Goal: Information Seeking & Learning: Find specific page/section

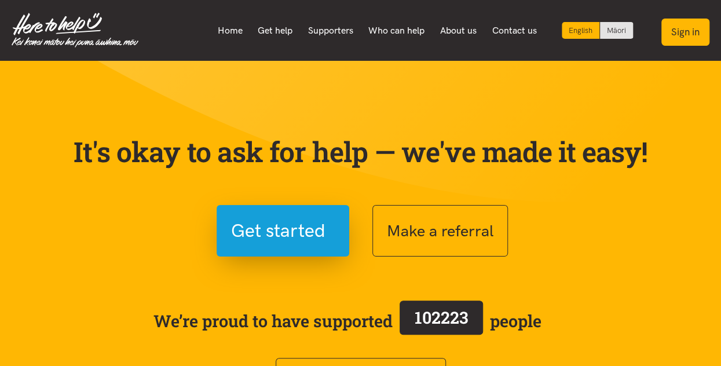
click at [675, 31] on button "Sign in" at bounding box center [685, 32] width 48 height 27
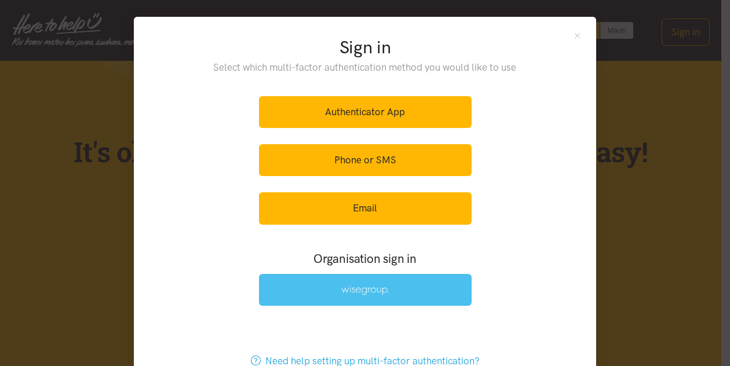
click at [356, 293] on img at bounding box center [364, 291] width 47 height 10
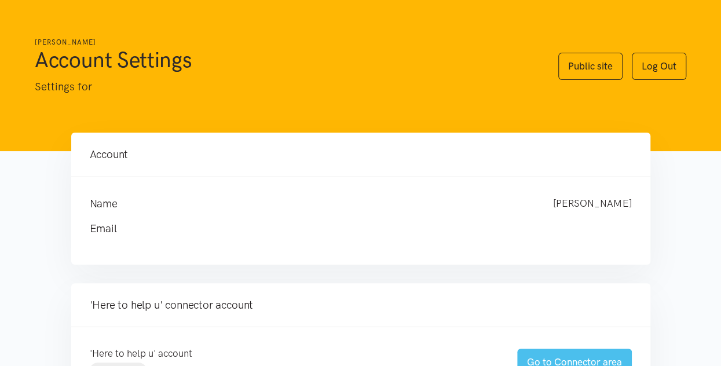
click at [572, 355] on link "Go to Connector area" at bounding box center [574, 362] width 115 height 27
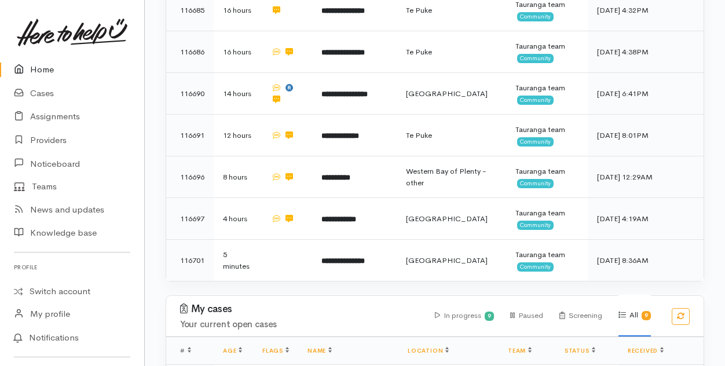
scroll to position [290, 0]
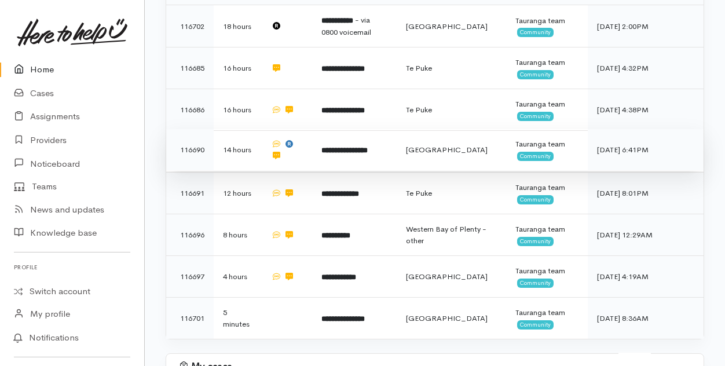
click at [352, 147] on b "**********" at bounding box center [344, 151] width 46 height 8
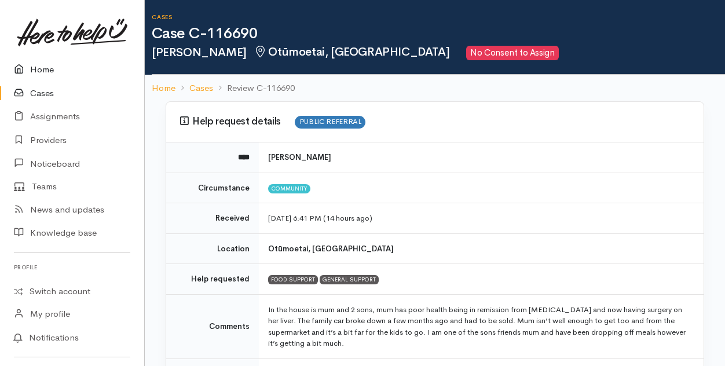
click at [45, 69] on link "Home" at bounding box center [72, 70] width 144 height 24
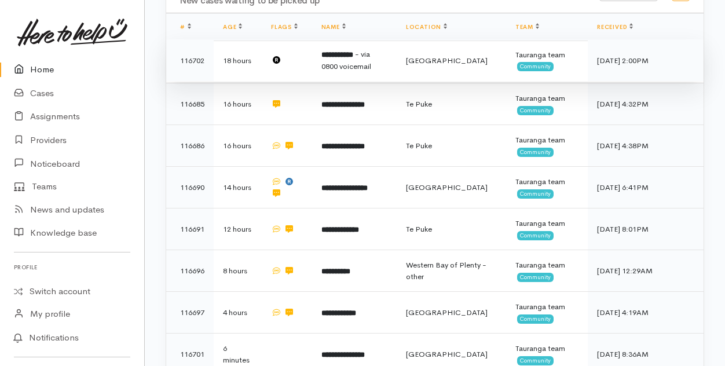
scroll to position [232, 0]
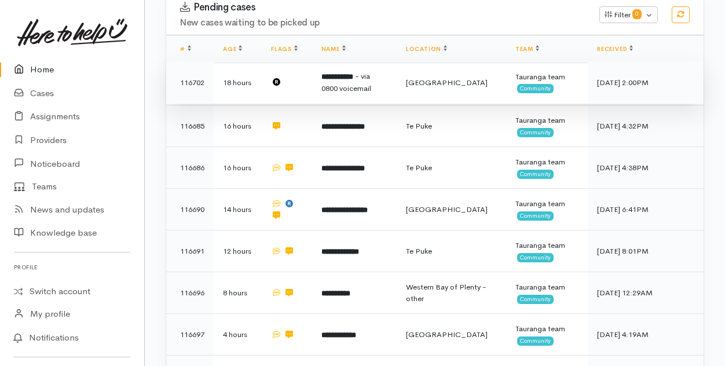
click at [350, 75] on b "**********" at bounding box center [337, 77] width 32 height 8
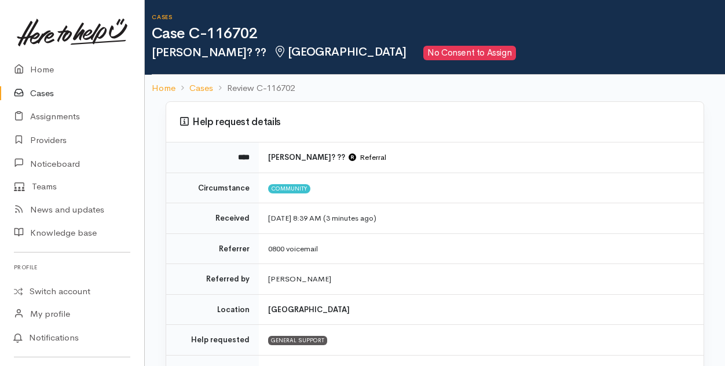
scroll to position [58, 0]
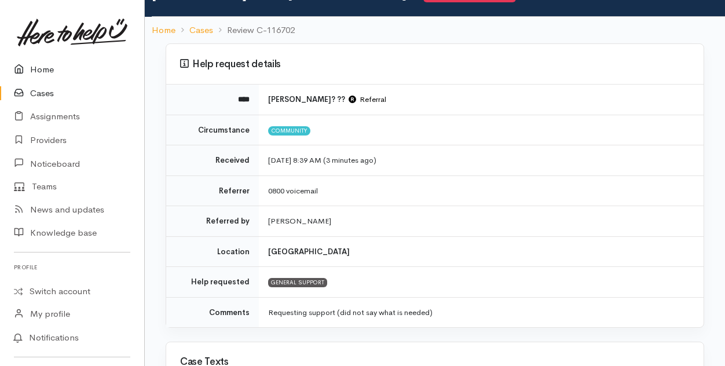
click at [45, 66] on link "Home" at bounding box center [72, 70] width 144 height 24
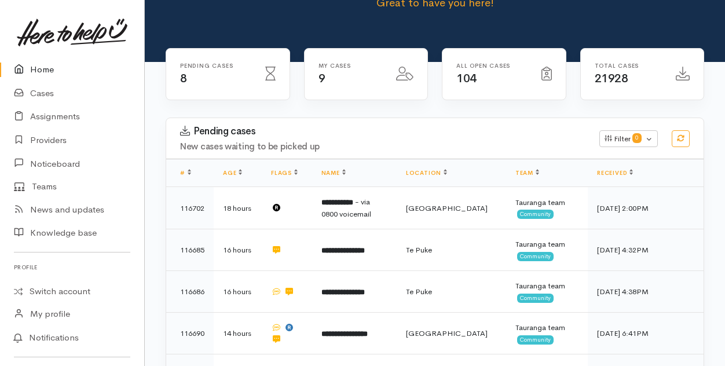
scroll to position [116, 0]
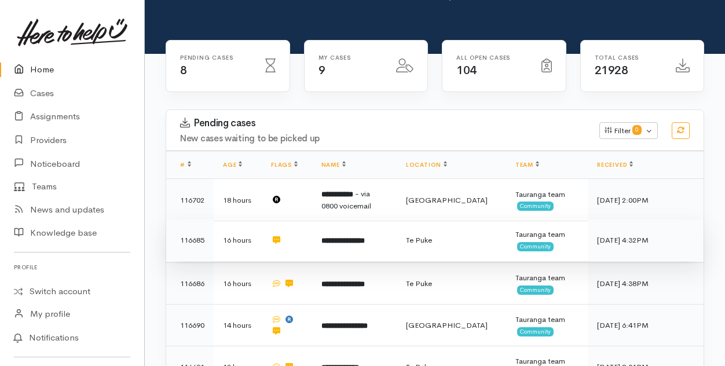
click at [350, 241] on b "**********" at bounding box center [342, 241] width 43 height 8
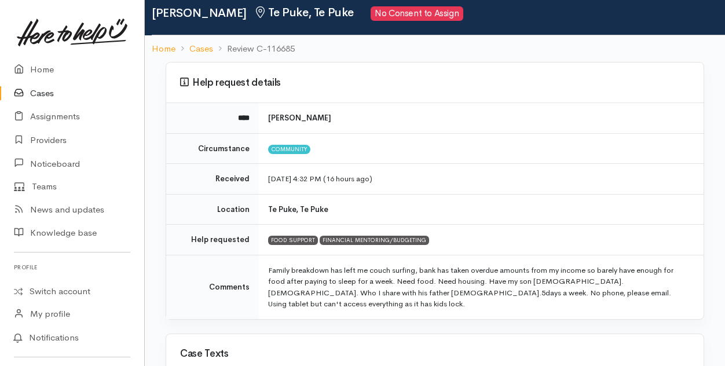
scroll to position [58, 0]
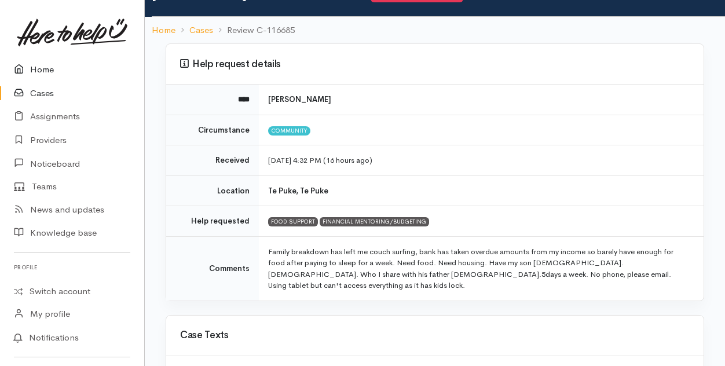
click at [41, 66] on link "Home" at bounding box center [72, 70] width 144 height 24
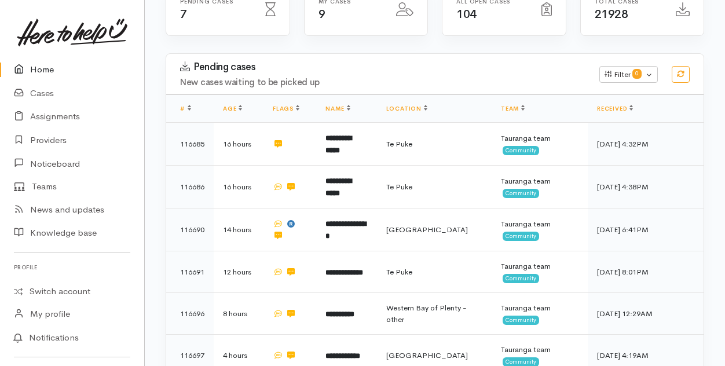
scroll to position [174, 0]
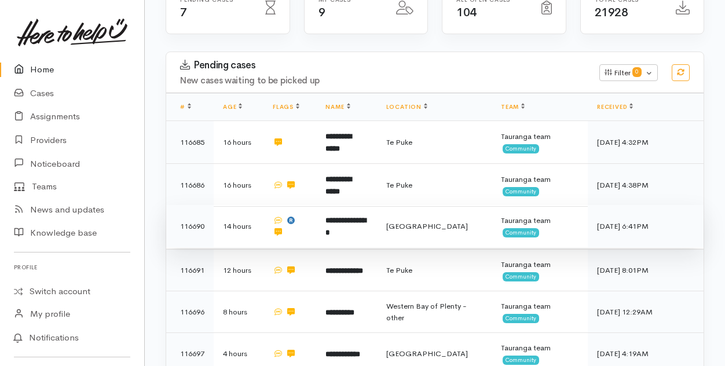
click at [359, 222] on b "**********" at bounding box center [346, 227] width 41 height 20
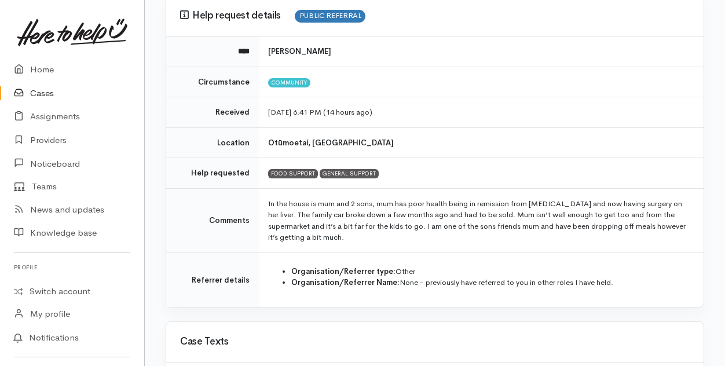
scroll to position [116, 0]
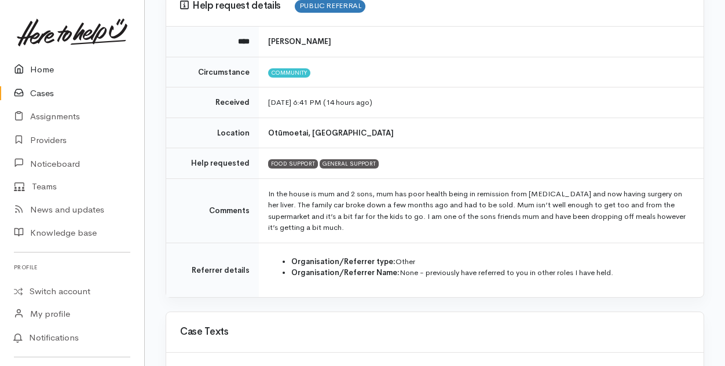
click at [39, 67] on link "Home" at bounding box center [72, 70] width 144 height 24
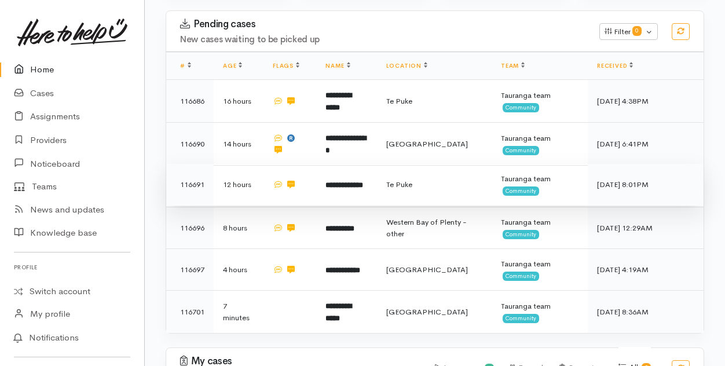
scroll to position [232, 0]
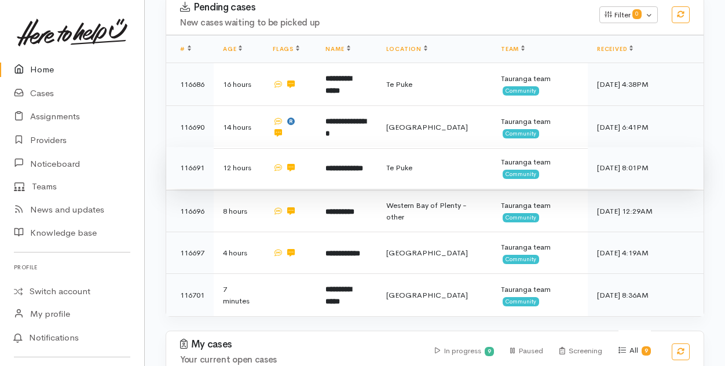
click at [338, 166] on b "**********" at bounding box center [345, 169] width 38 height 8
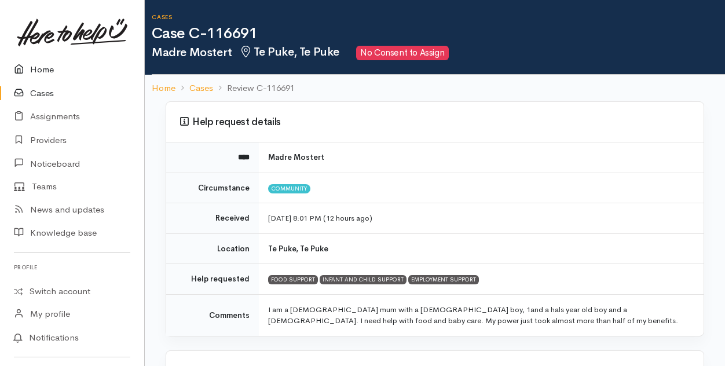
click at [36, 69] on link "Home" at bounding box center [72, 70] width 144 height 24
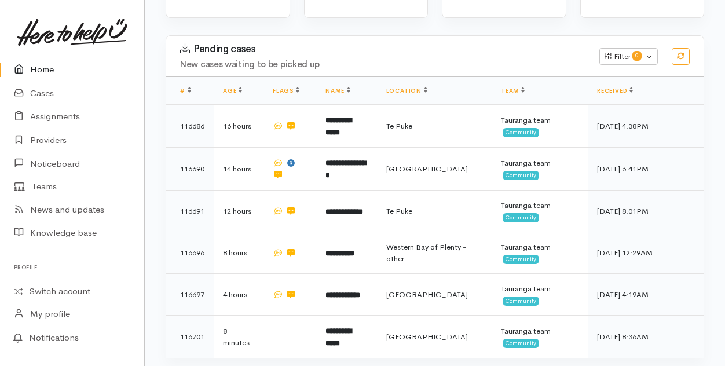
scroll to position [232, 0]
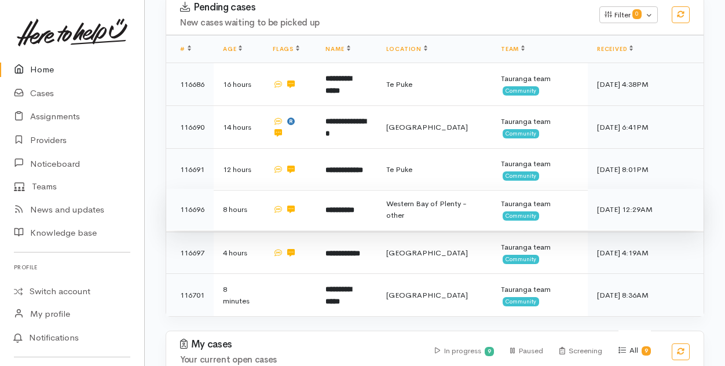
click at [339, 210] on b "**********" at bounding box center [340, 210] width 29 height 8
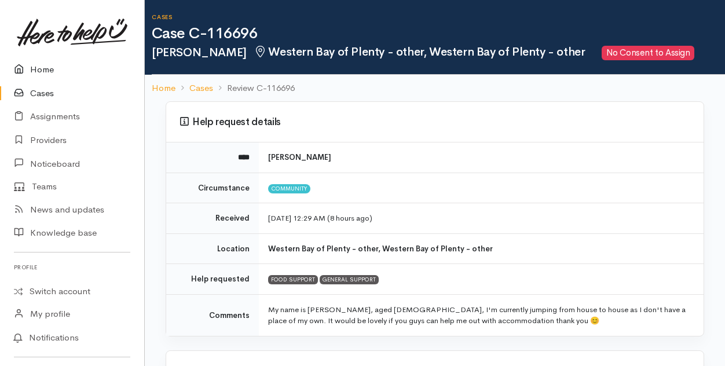
click at [42, 66] on link "Home" at bounding box center [72, 70] width 144 height 24
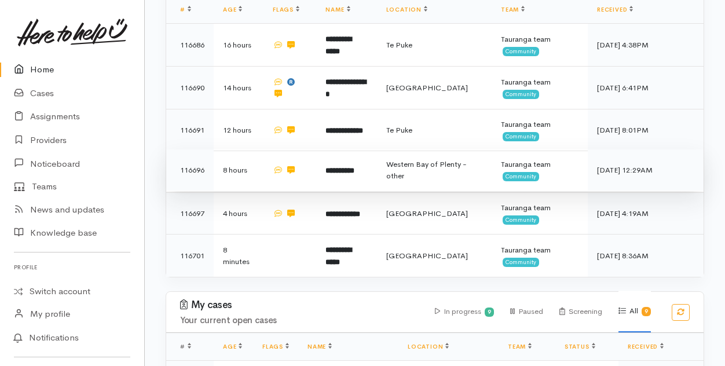
scroll to position [290, 0]
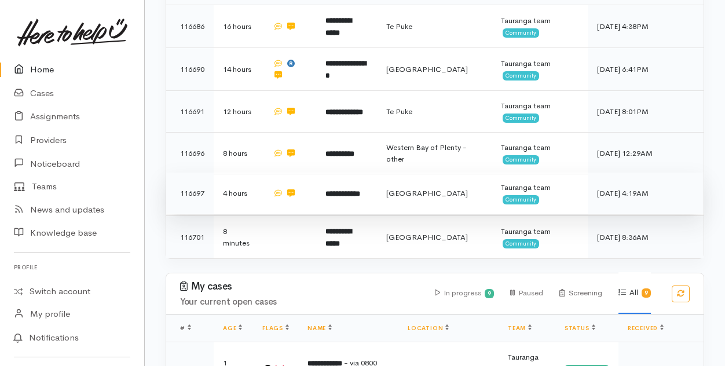
click at [339, 190] on b "**********" at bounding box center [343, 194] width 35 height 8
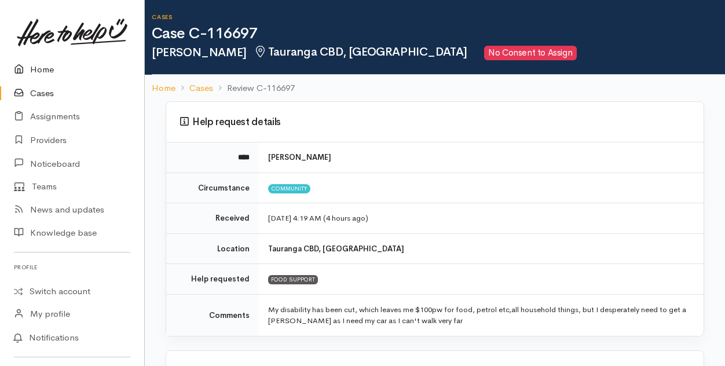
click at [45, 69] on link "Home" at bounding box center [72, 70] width 144 height 24
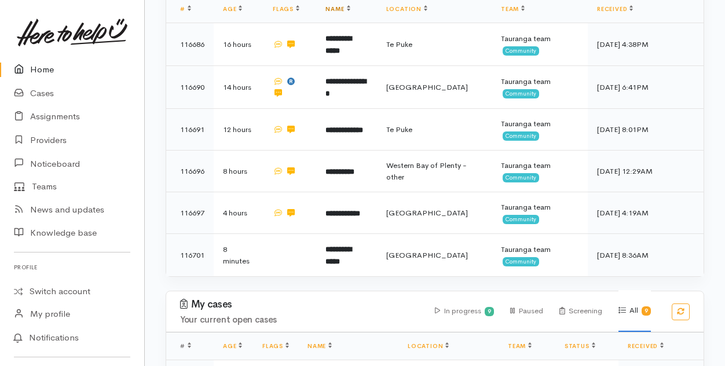
scroll to position [290, 0]
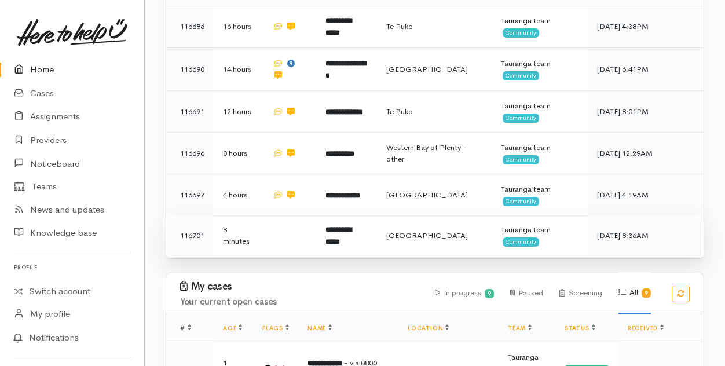
click at [346, 226] on b "**********" at bounding box center [339, 236] width 26 height 20
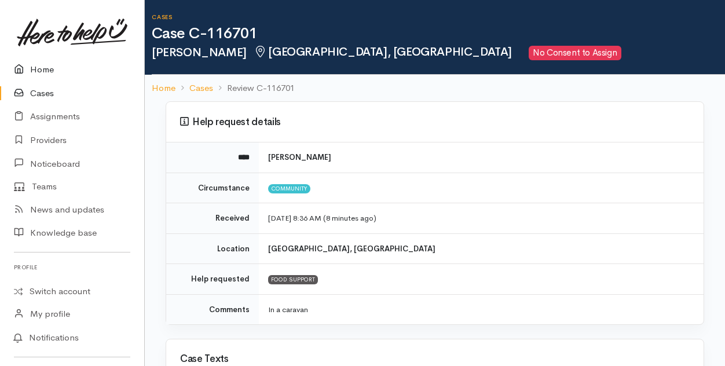
click at [37, 72] on link "Home" at bounding box center [72, 70] width 144 height 24
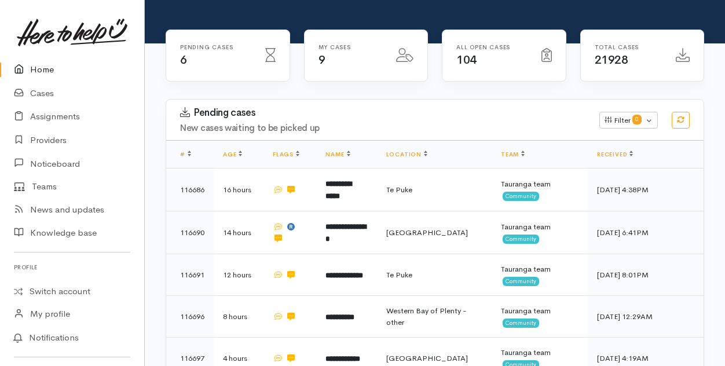
scroll to position [174, 0]
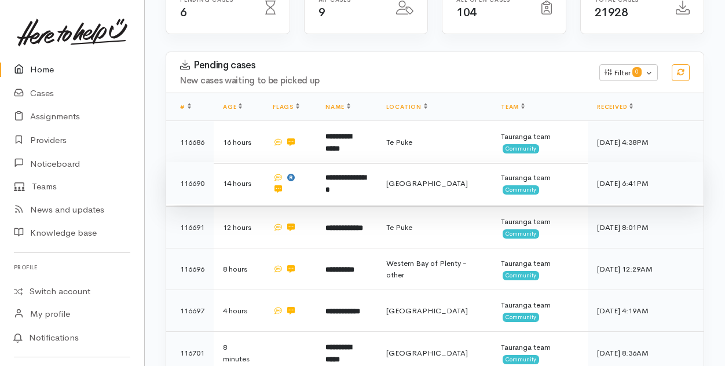
click at [341, 184] on b "**********" at bounding box center [346, 184] width 41 height 20
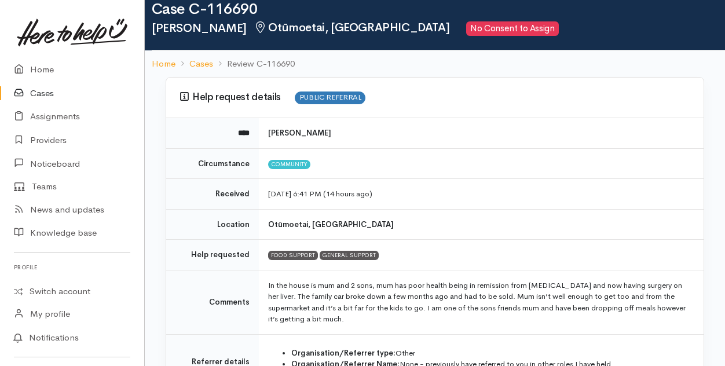
scroll to position [82, 0]
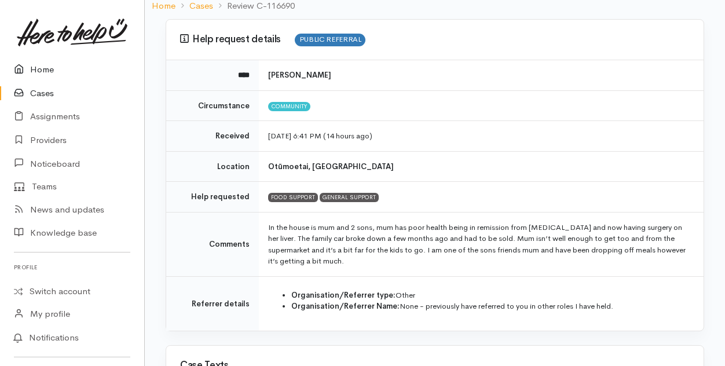
click at [43, 69] on link "Home" at bounding box center [72, 70] width 144 height 24
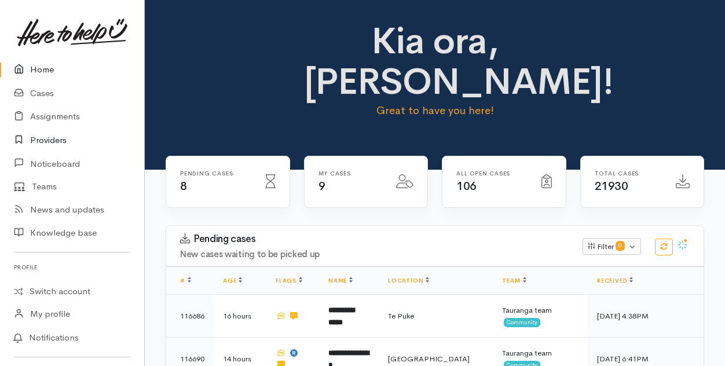
click at [36, 138] on link "Providers" at bounding box center [72, 141] width 144 height 24
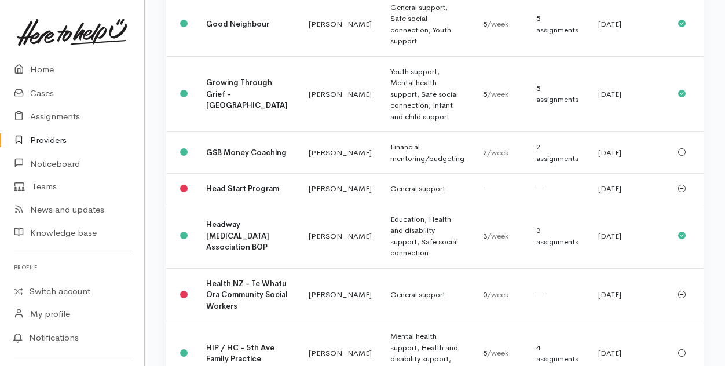
scroll to position [811, 0]
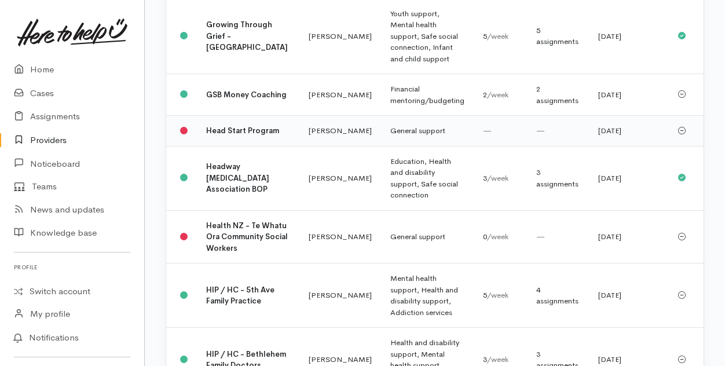
click at [238, 147] on td "Head Start Program" at bounding box center [248, 131] width 103 height 31
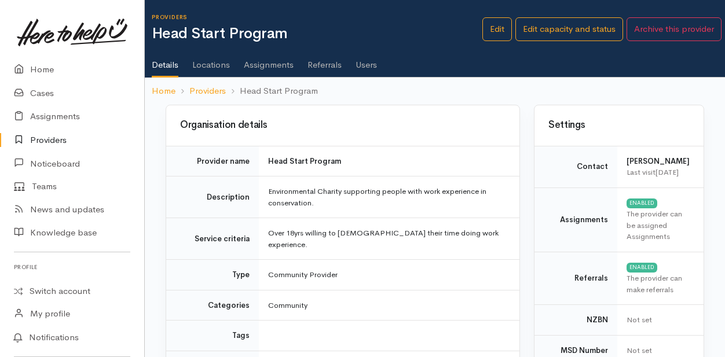
click at [368, 68] on link "Users" at bounding box center [366, 61] width 21 height 32
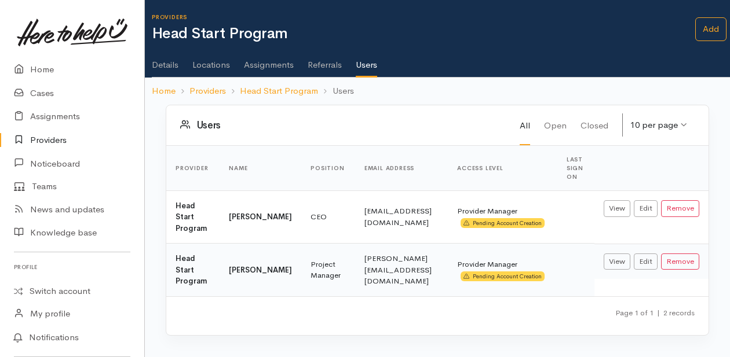
click at [167, 66] on link "Details" at bounding box center [165, 61] width 27 height 32
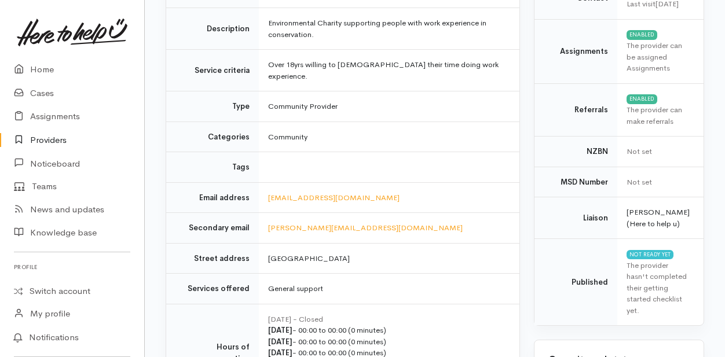
scroll to position [174, 0]
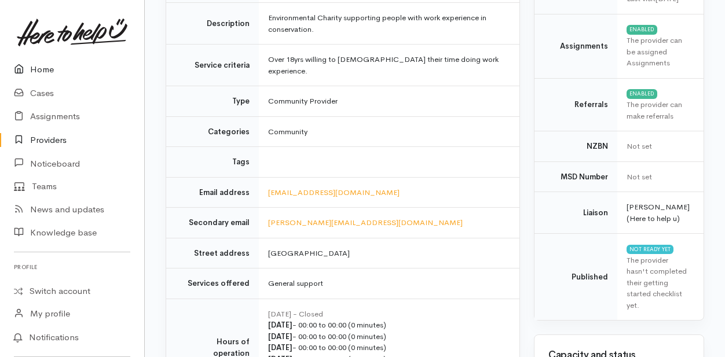
click at [49, 70] on link "Home" at bounding box center [72, 70] width 144 height 24
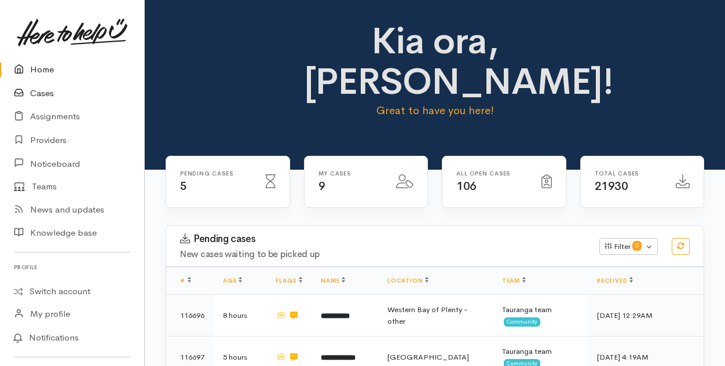
click at [42, 92] on link "Cases" at bounding box center [72, 94] width 144 height 24
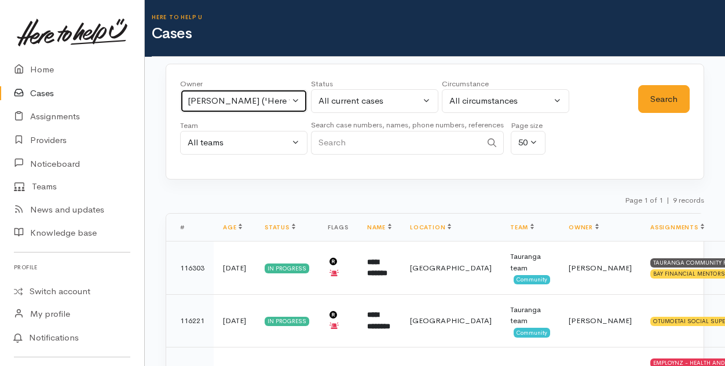
click at [298, 100] on button "Amanda Gabb ('Here to help u')" at bounding box center [243, 101] width 127 height 24
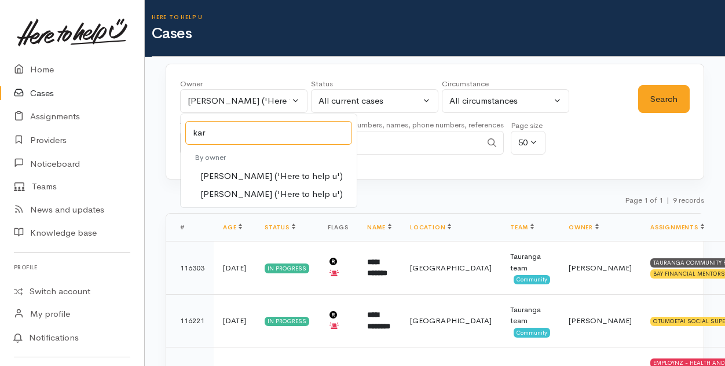
type input "kar"
click at [237, 176] on span "Karli Morris ('Here to help u')" at bounding box center [271, 176] width 142 height 13
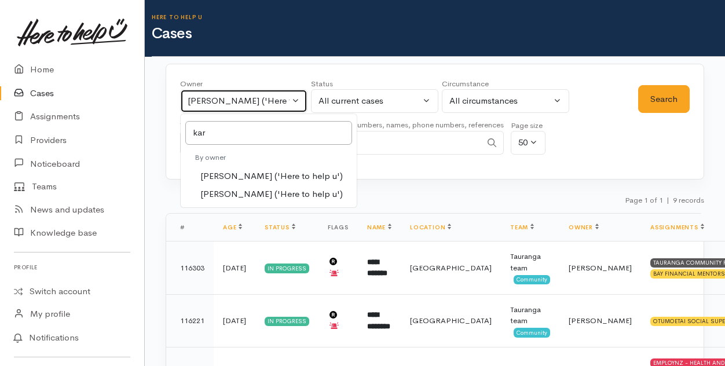
select select "435"
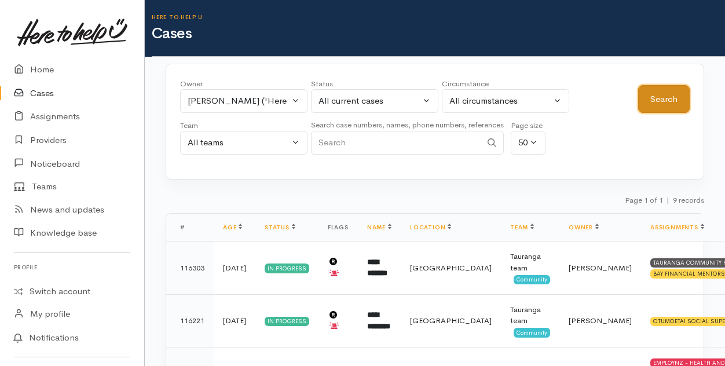
click at [672, 92] on button "Search" at bounding box center [664, 99] width 52 height 28
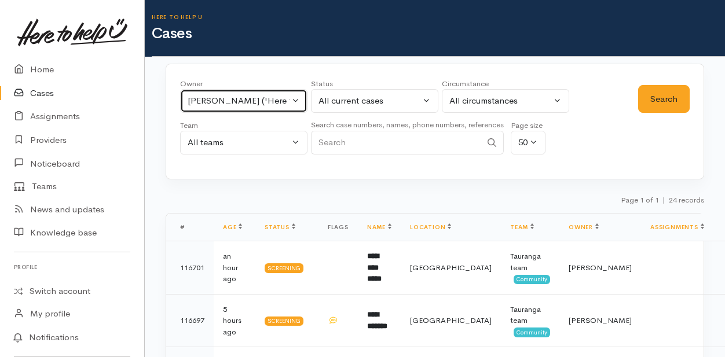
click at [286, 98] on div "Karli Morris ('Here to help u')" at bounding box center [239, 100] width 102 height 13
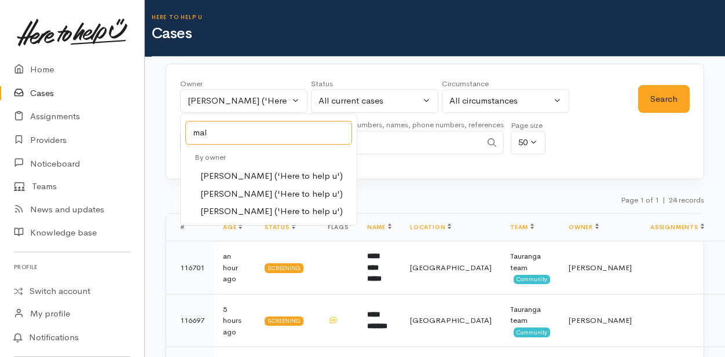
type input "mal"
drag, startPoint x: 245, startPoint y: 193, endPoint x: 409, endPoint y: 155, distance: 168.3
click at [249, 191] on span "Malia Stowers ('Here to help u')" at bounding box center [271, 194] width 142 height 13
select select "1613"
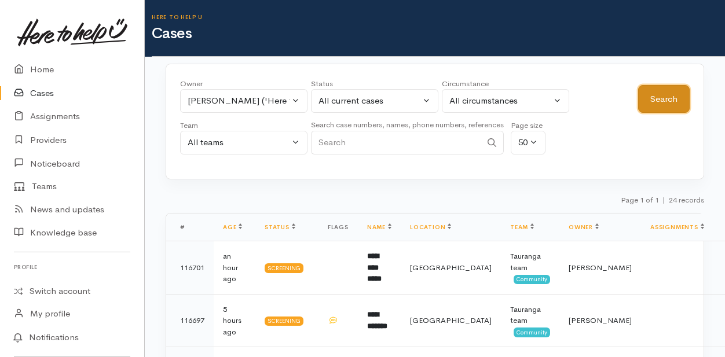
click at [667, 89] on button "Search" at bounding box center [664, 99] width 52 height 28
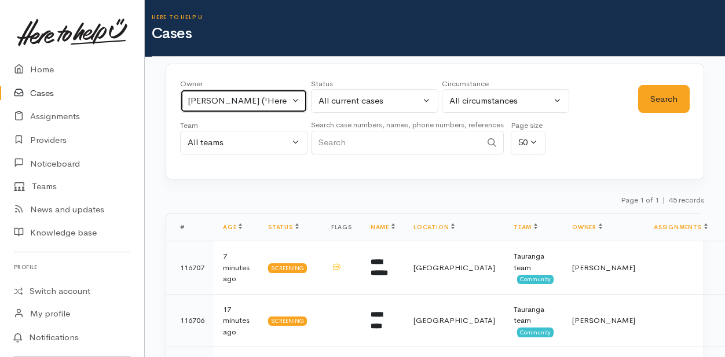
click at [299, 99] on button "Malia Stowers ('Here to help u')" at bounding box center [243, 101] width 127 height 24
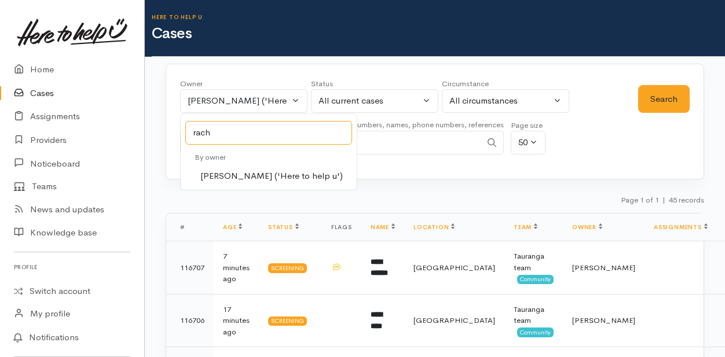
type input "rach"
drag, startPoint x: 234, startPoint y: 176, endPoint x: 254, endPoint y: 177, distance: 19.8
click at [238, 176] on span "Rachel Proctor ('Here to help u')" at bounding box center [271, 176] width 142 height 13
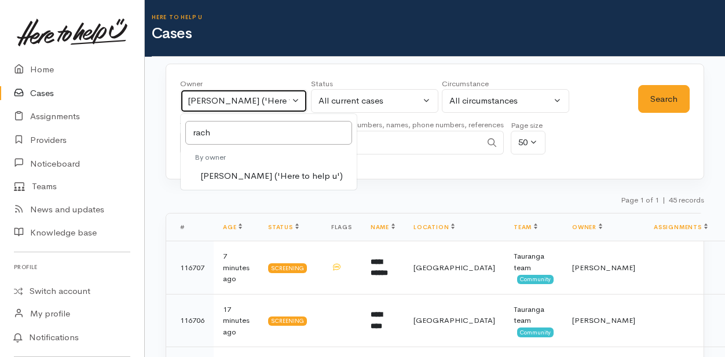
select select "1612"
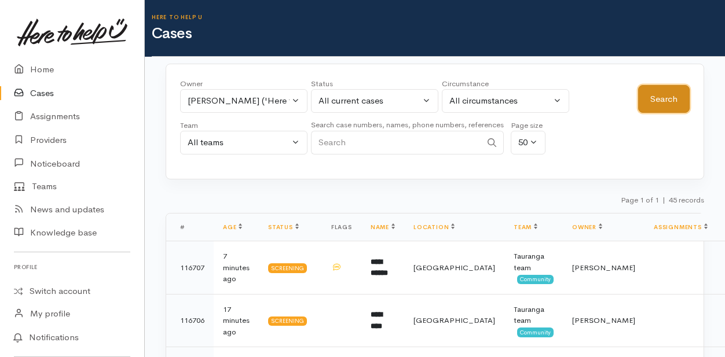
click at [658, 101] on button "Search" at bounding box center [664, 99] width 52 height 28
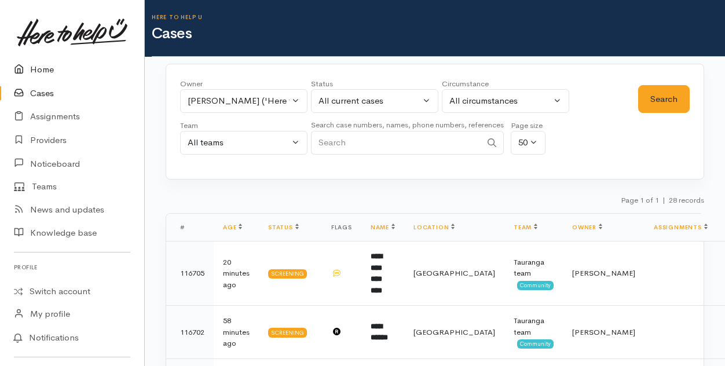
click at [39, 69] on link "Home" at bounding box center [72, 70] width 144 height 24
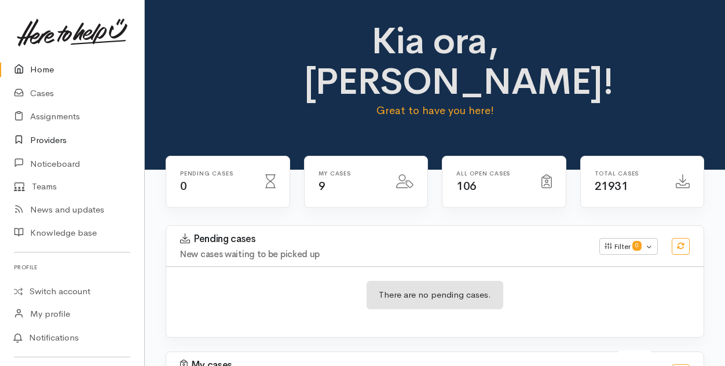
click at [53, 141] on link "Providers" at bounding box center [72, 141] width 144 height 24
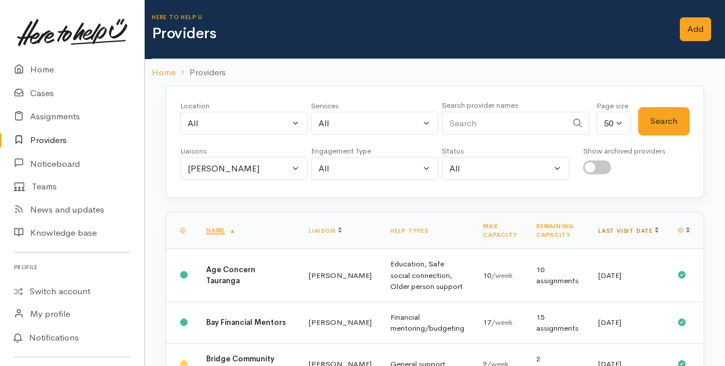
click at [643, 228] on link "Last visit date" at bounding box center [628, 231] width 60 height 8
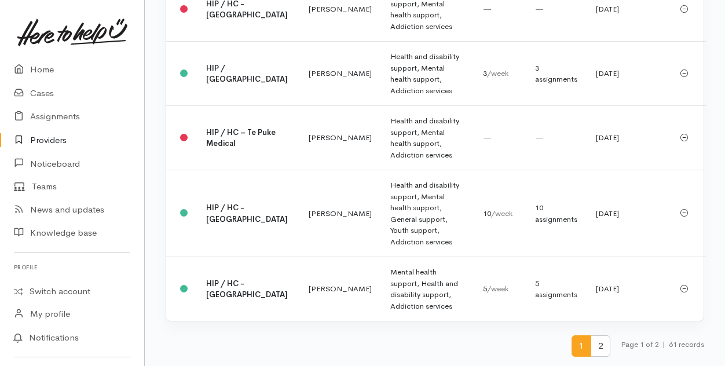
scroll to position [3186, 0]
click at [601, 341] on span "2" at bounding box center [601, 345] width 20 height 21
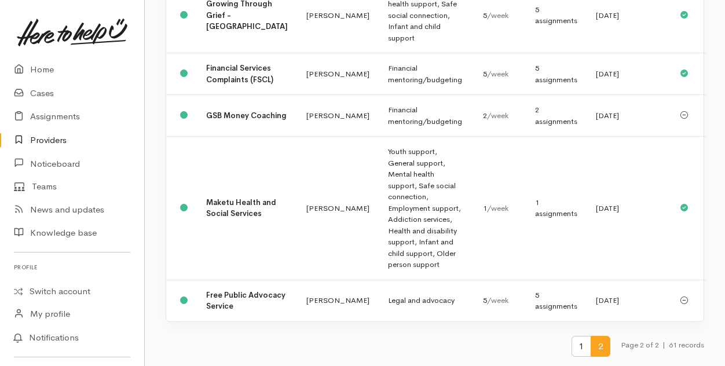
scroll to position [721, 0]
click at [576, 343] on span "1" at bounding box center [582, 346] width 20 height 21
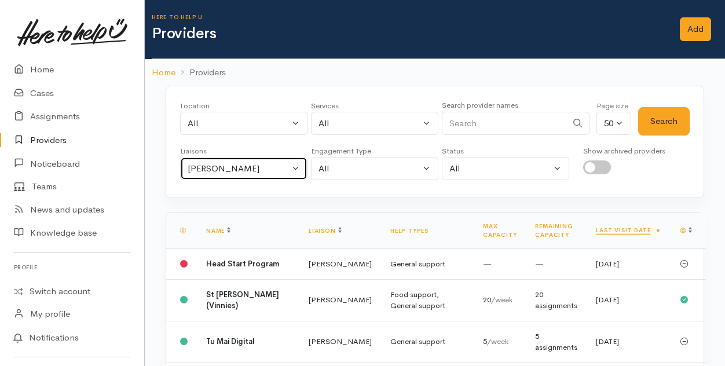
click at [296, 165] on button "[PERSON_NAME]" at bounding box center [243, 169] width 127 height 24
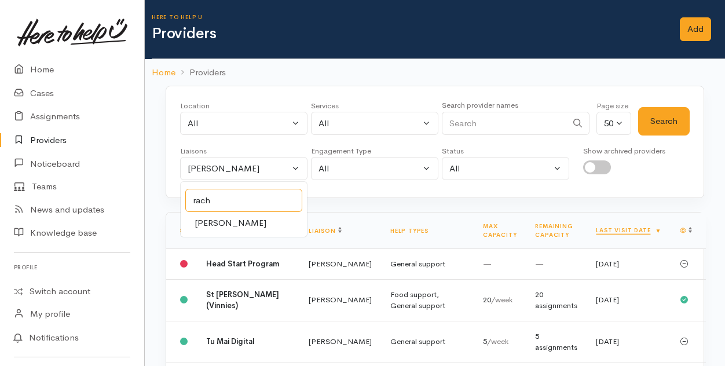
type input "rach"
drag, startPoint x: 229, startPoint y: 217, endPoint x: 453, endPoint y: 179, distance: 226.8
click at [242, 217] on span "[PERSON_NAME]" at bounding box center [231, 223] width 72 height 13
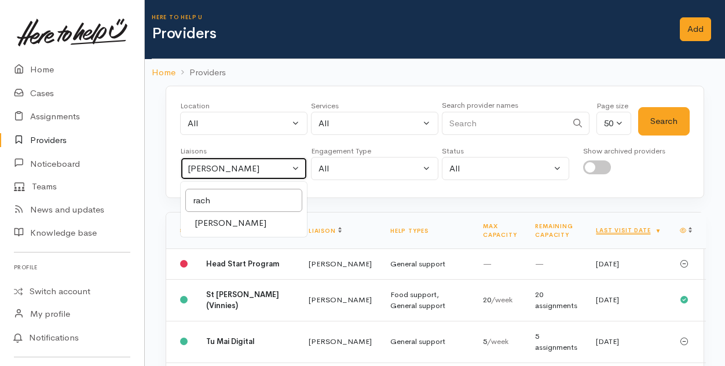
select select "1612"
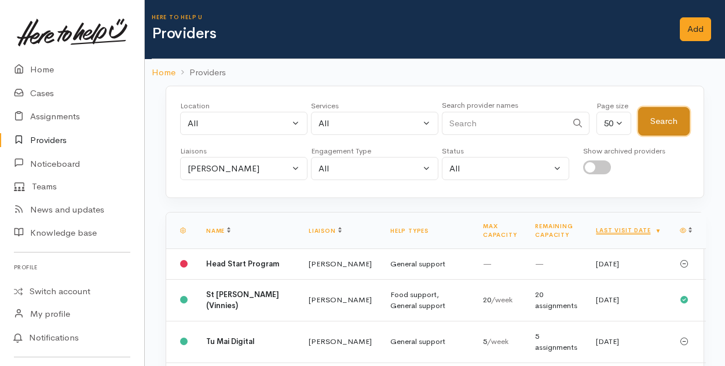
click at [670, 127] on button "Search" at bounding box center [664, 121] width 52 height 28
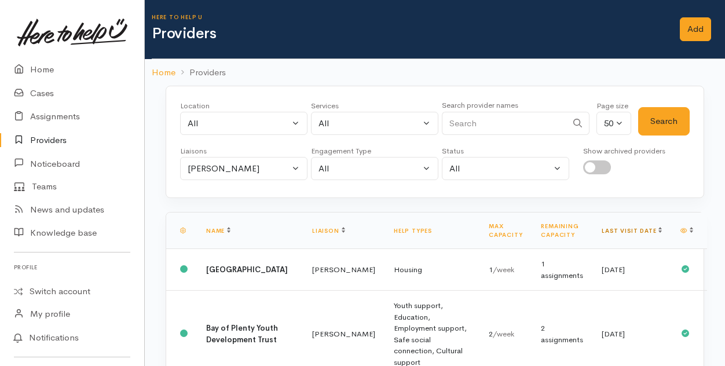
click at [646, 227] on link "Last visit date" at bounding box center [632, 231] width 60 height 8
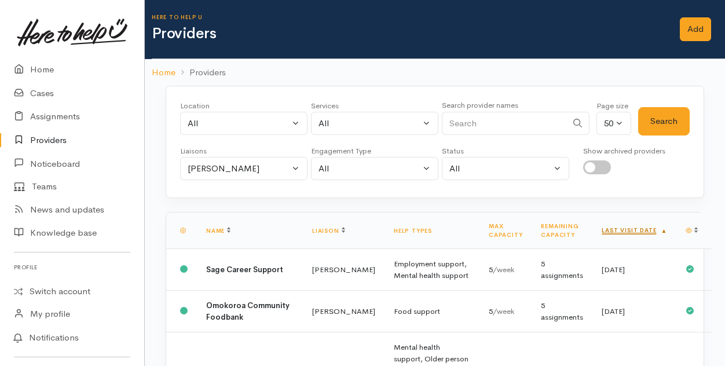
click at [648, 227] on link "Last visit date" at bounding box center [634, 230] width 65 height 8
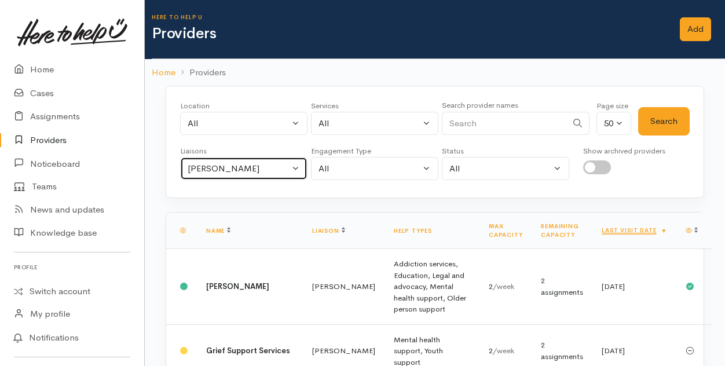
click at [295, 168] on button "[PERSON_NAME]" at bounding box center [243, 169] width 127 height 24
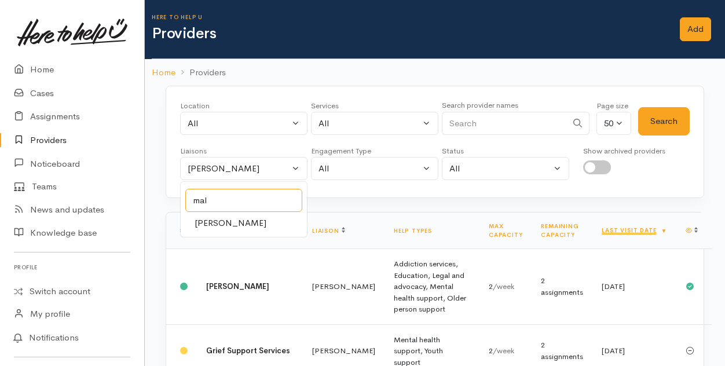
type input "mal"
click at [239, 220] on span "[PERSON_NAME]" at bounding box center [231, 223] width 72 height 13
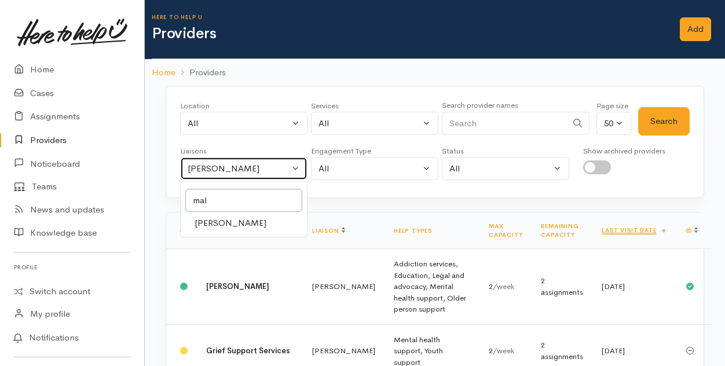
select select "1613"
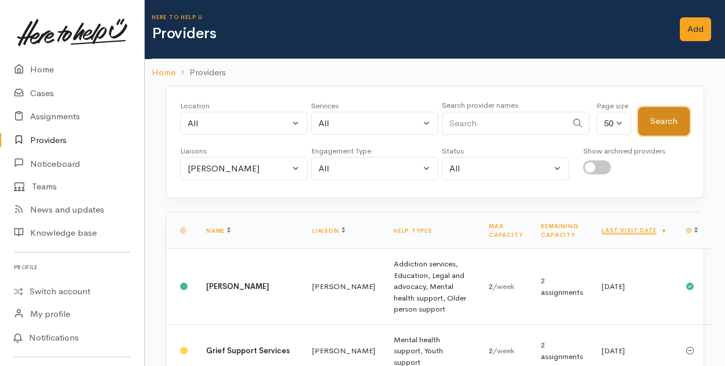
click at [652, 119] on button "Search" at bounding box center [664, 121] width 52 height 28
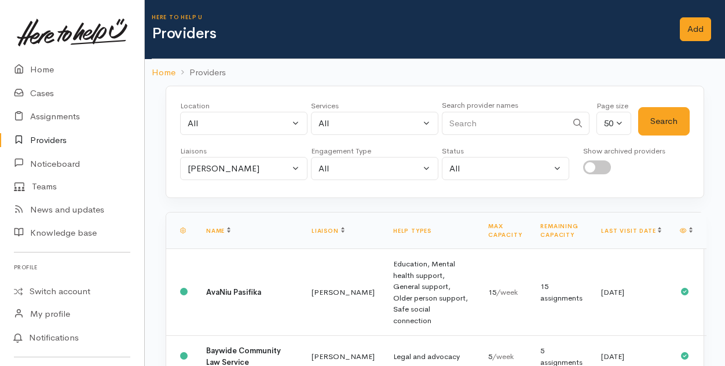
click at [646, 228] on th "Last visit date" at bounding box center [631, 231] width 79 height 36
click at [646, 227] on link "Last visit date" at bounding box center [631, 231] width 60 height 8
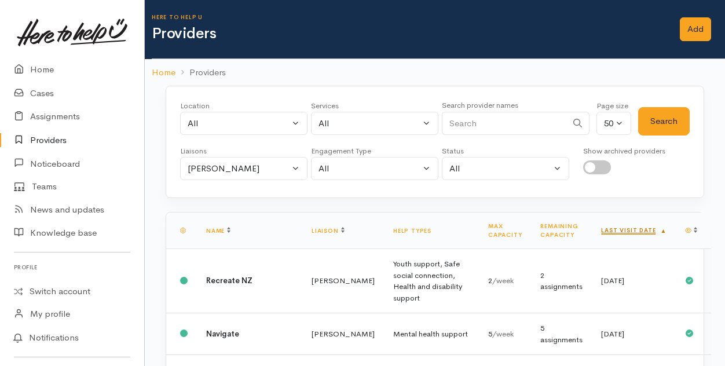
click at [645, 226] on link "Last visit date" at bounding box center [633, 230] width 65 height 8
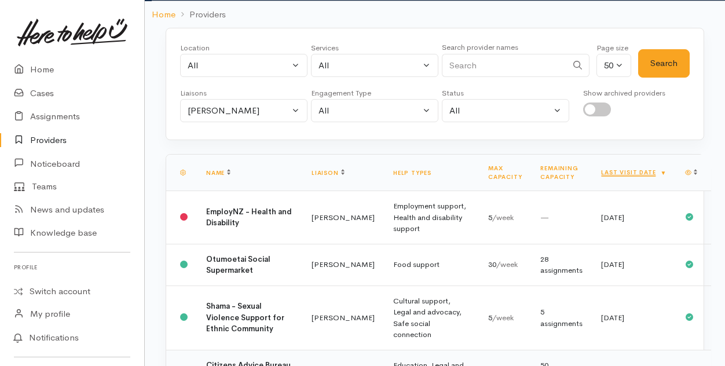
scroll to position [58, 0]
click at [297, 111] on button "[PERSON_NAME]" at bounding box center [243, 111] width 127 height 24
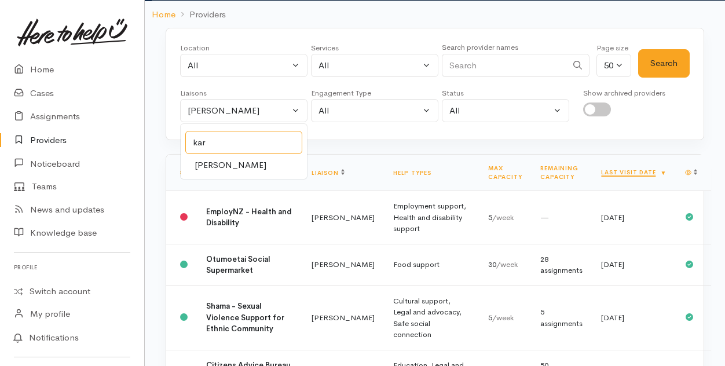
type input "kar"
drag, startPoint x: 216, startPoint y: 159, endPoint x: 404, endPoint y: 107, distance: 194.8
click at [218, 159] on span "[PERSON_NAME]" at bounding box center [231, 165] width 72 height 13
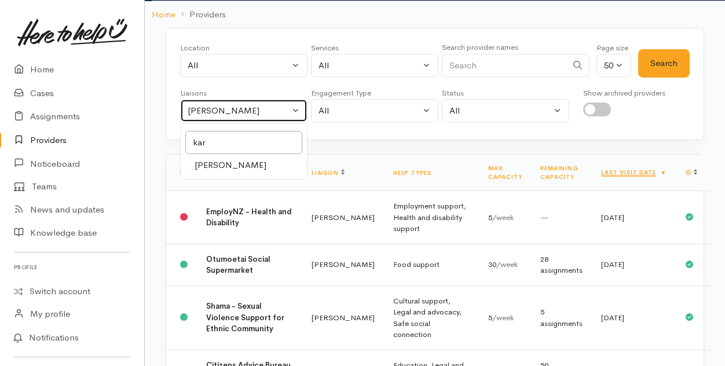
select select "435"
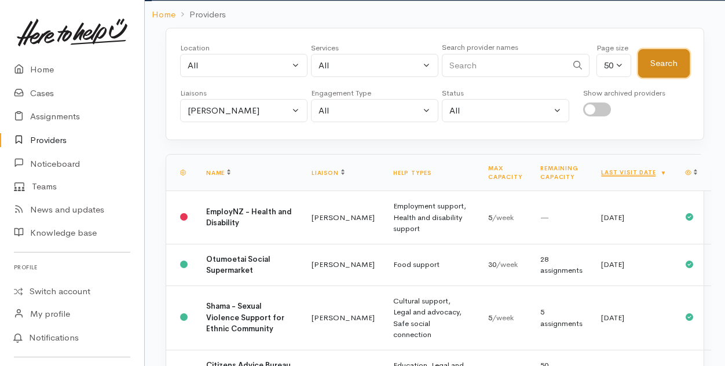
click at [656, 60] on button "Search" at bounding box center [664, 63] width 52 height 28
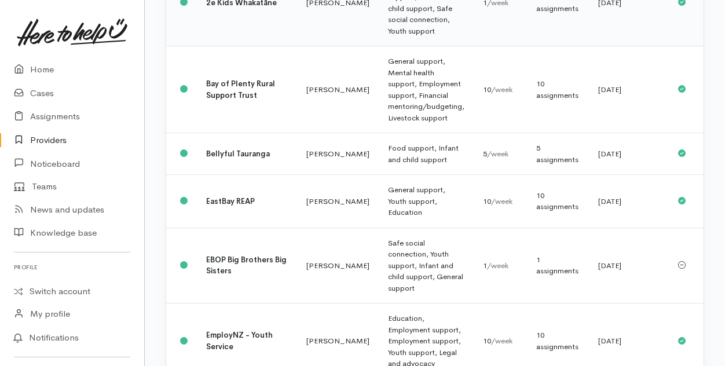
scroll to position [116, 0]
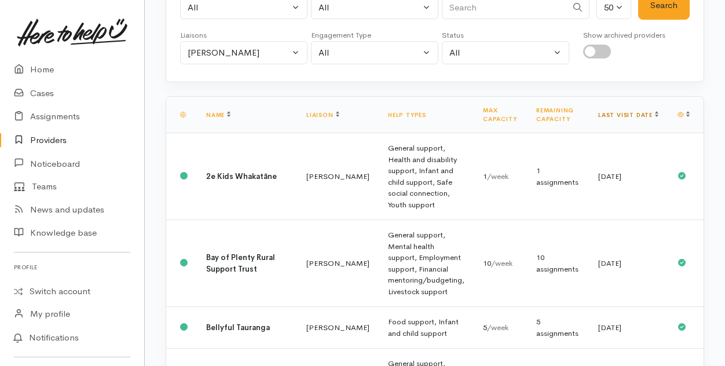
click at [645, 111] on link "Last visit date" at bounding box center [628, 115] width 60 height 8
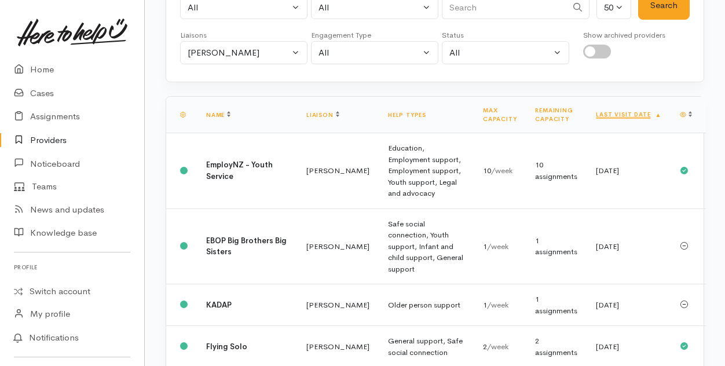
scroll to position [0, 0]
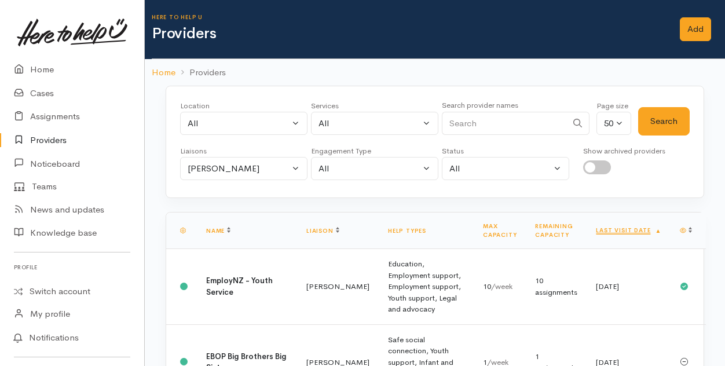
click at [652, 225] on th "Last visit date" at bounding box center [629, 231] width 84 height 36
click at [646, 229] on link "Last visit date" at bounding box center [628, 230] width 65 height 8
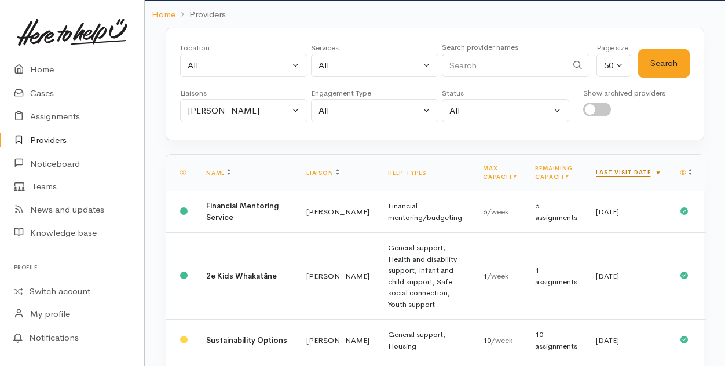
scroll to position [116, 0]
